Goal: Information Seeking & Learning: Understand process/instructions

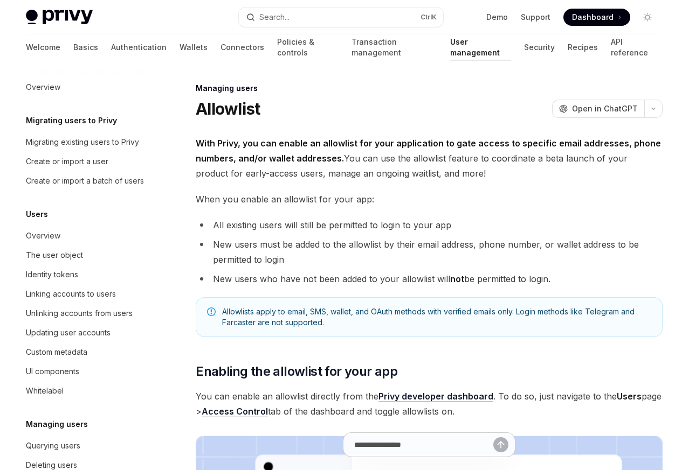
scroll to position [152, 0]
